Goal: Task Accomplishment & Management: Manage account settings

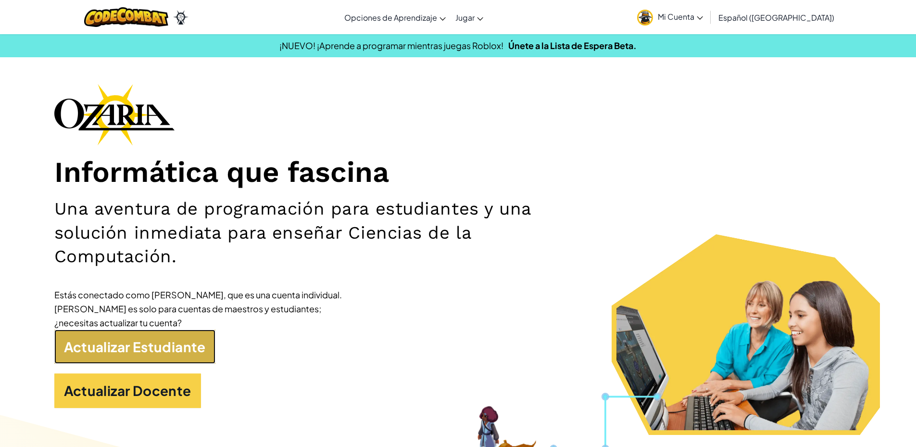
click at [199, 349] on link "Actualizar Estudiante" at bounding box center [134, 346] width 161 height 35
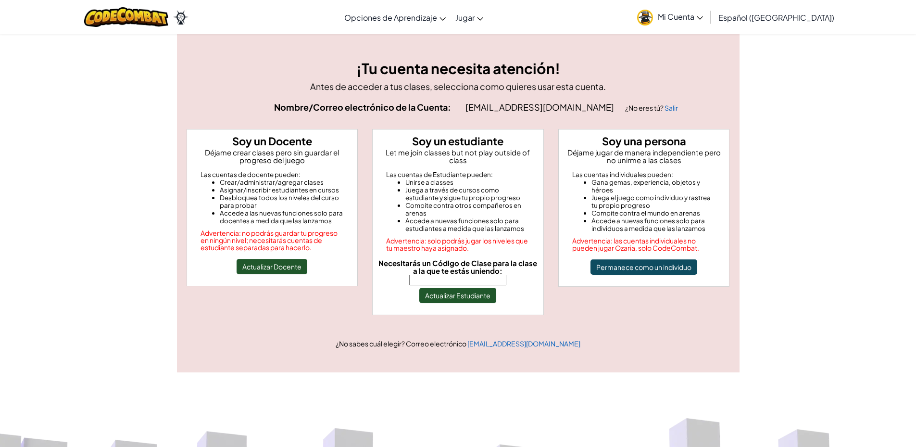
click at [425, 277] on div "Necesitarás un Código de Clase para la clase a la que te estás uniendo: Actuali…" at bounding box center [457, 281] width 163 height 44
click at [429, 274] on input "Necesitarás un Código de Clase para la clase a la que te estás uniendo:" at bounding box center [457, 279] width 97 height 11
type input "ShopFaceCook"
click at [457, 288] on button "Actualizar Estudiante" at bounding box center [457, 294] width 77 height 15
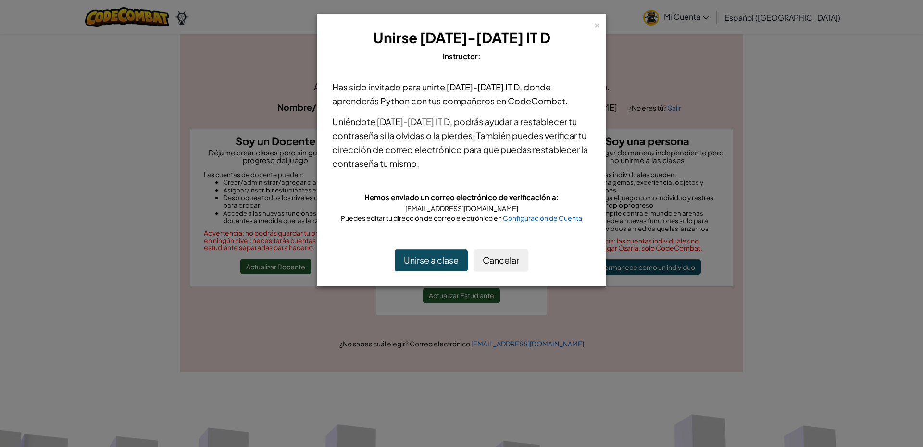
click at [457, 288] on div "× Unirse [DATE]-[DATE] IT D Instructor: Has sido invitado para unirte [DATE]-[D…" at bounding box center [461, 223] width 923 height 447
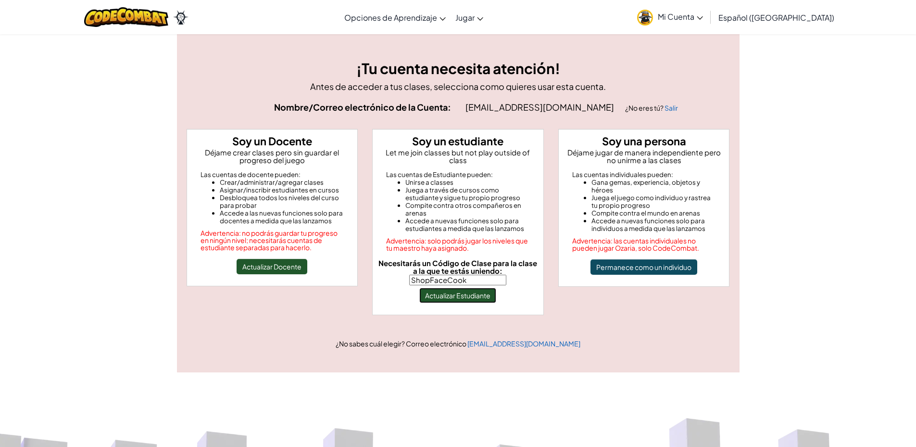
click at [457, 288] on button "Actualizar Estudiante" at bounding box center [457, 294] width 77 height 15
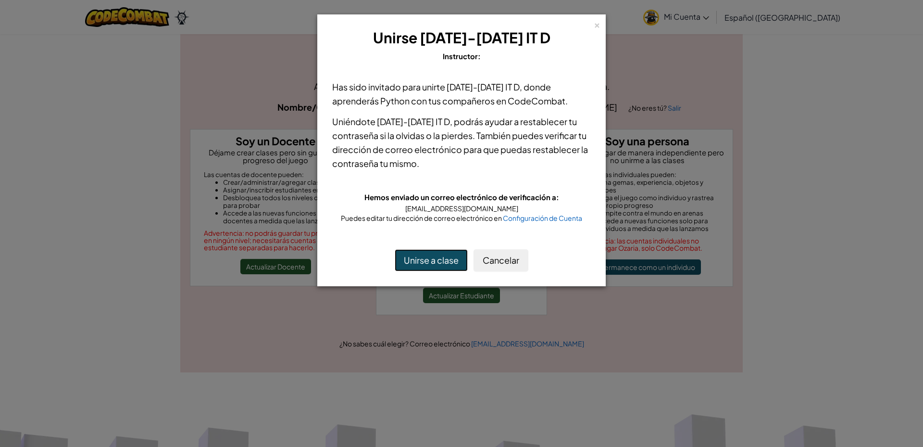
click at [443, 261] on button "Unirse a clase" at bounding box center [431, 260] width 73 height 22
click at [395, 249] on button "Unirse a clase" at bounding box center [431, 260] width 73 height 22
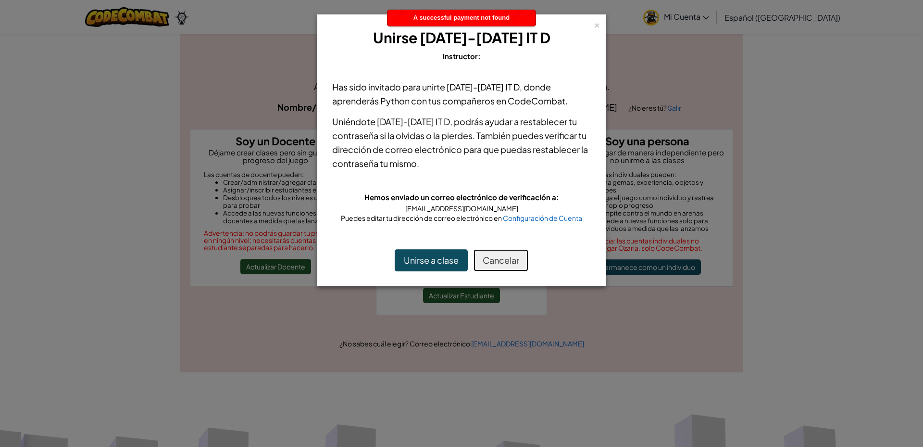
click at [502, 263] on button "Cancelar" at bounding box center [500, 260] width 55 height 22
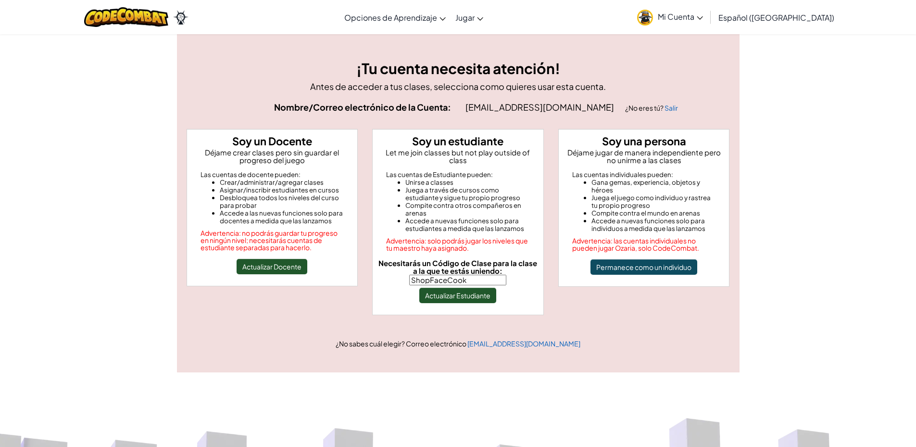
click at [695, 12] on span "Mi Cuenta" at bounding box center [680, 17] width 45 height 10
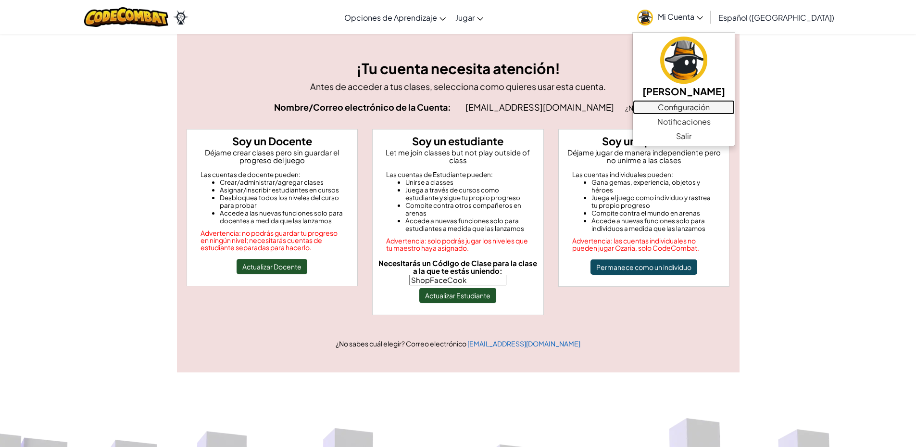
click at [701, 105] on link "Configuración" at bounding box center [684, 107] width 102 height 14
